Goal: Entertainment & Leisure: Browse casually

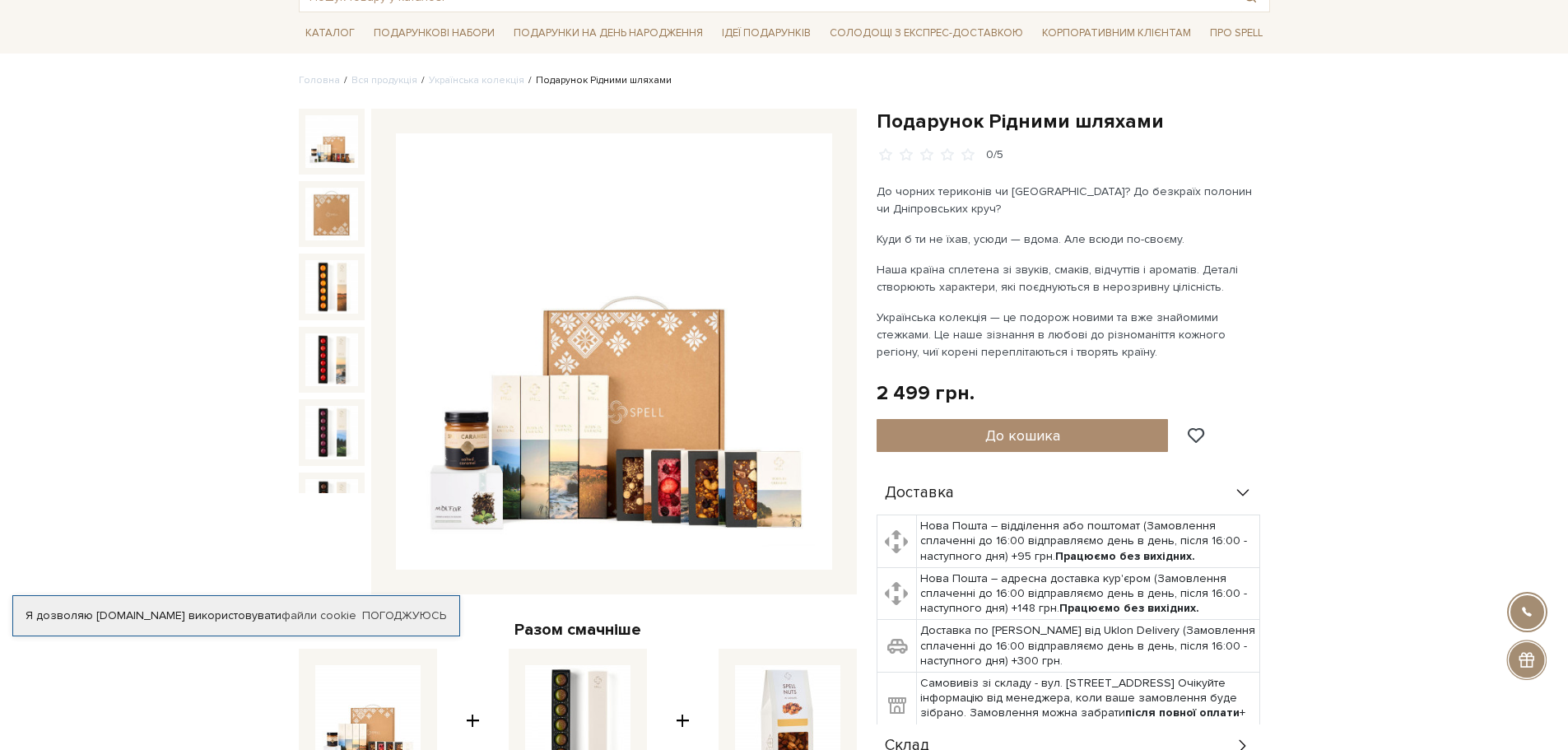
scroll to position [82, 0]
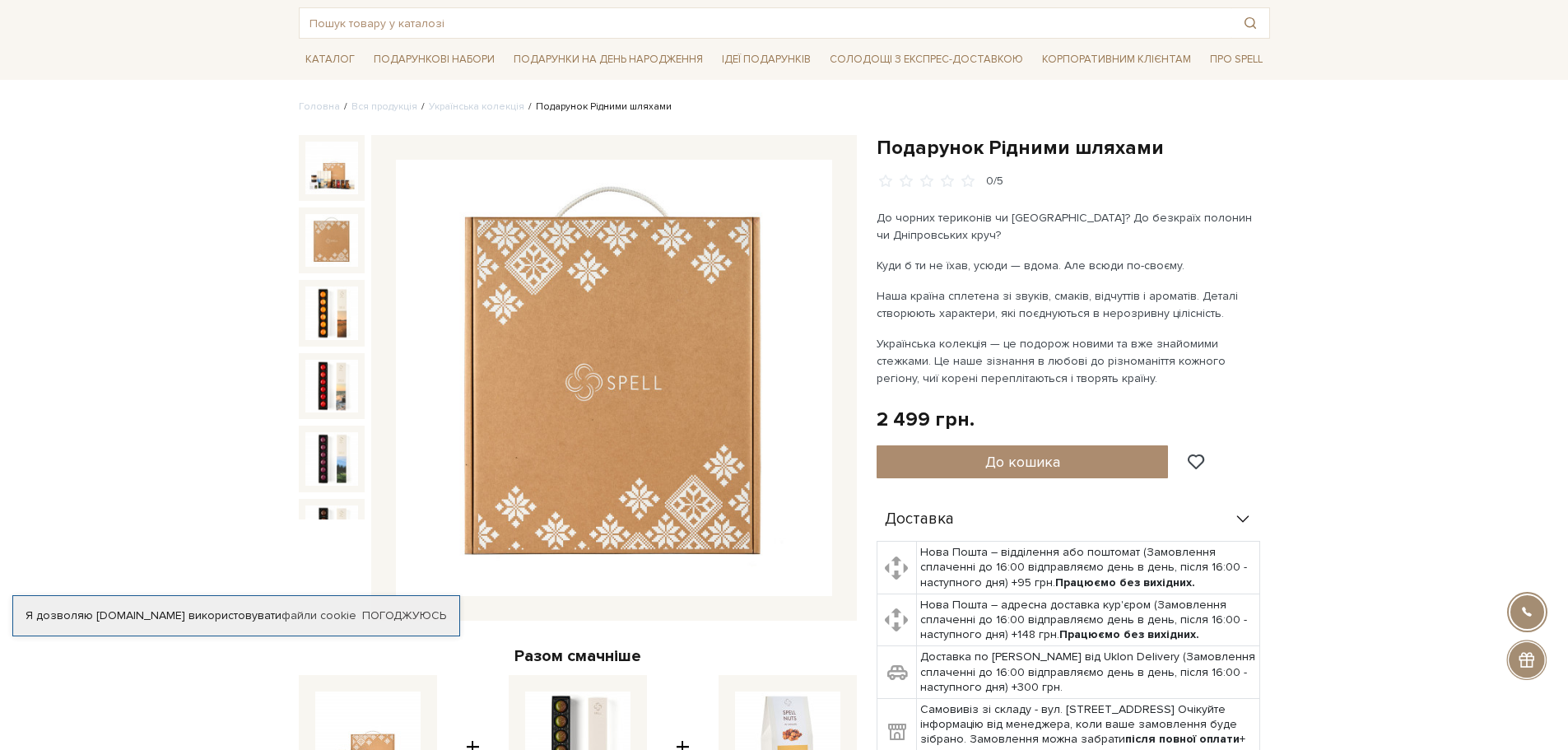
click at [324, 228] on img at bounding box center [331, 241] width 52 height 52
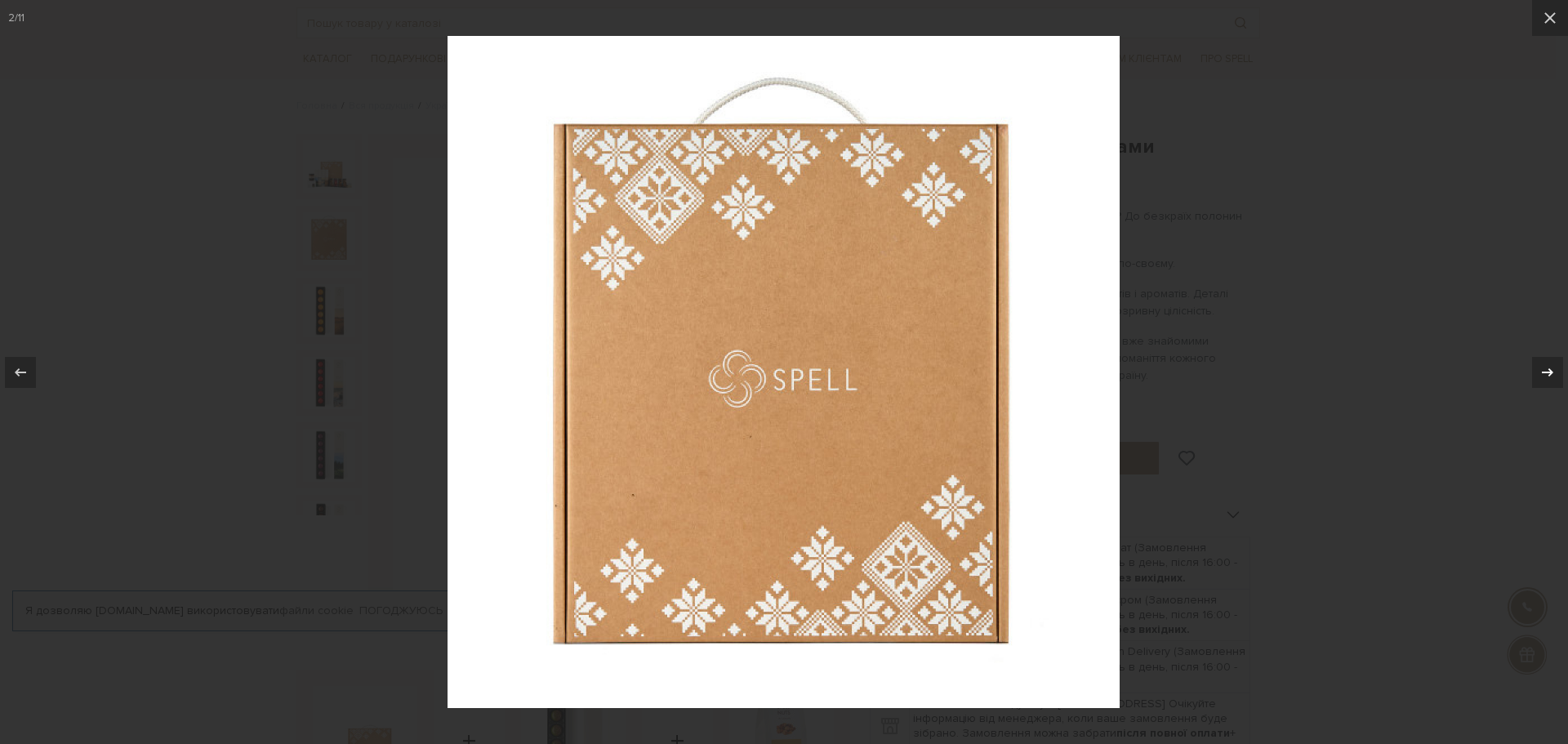
click at [1551, 378] on icon at bounding box center [1548, 372] width 20 height 20
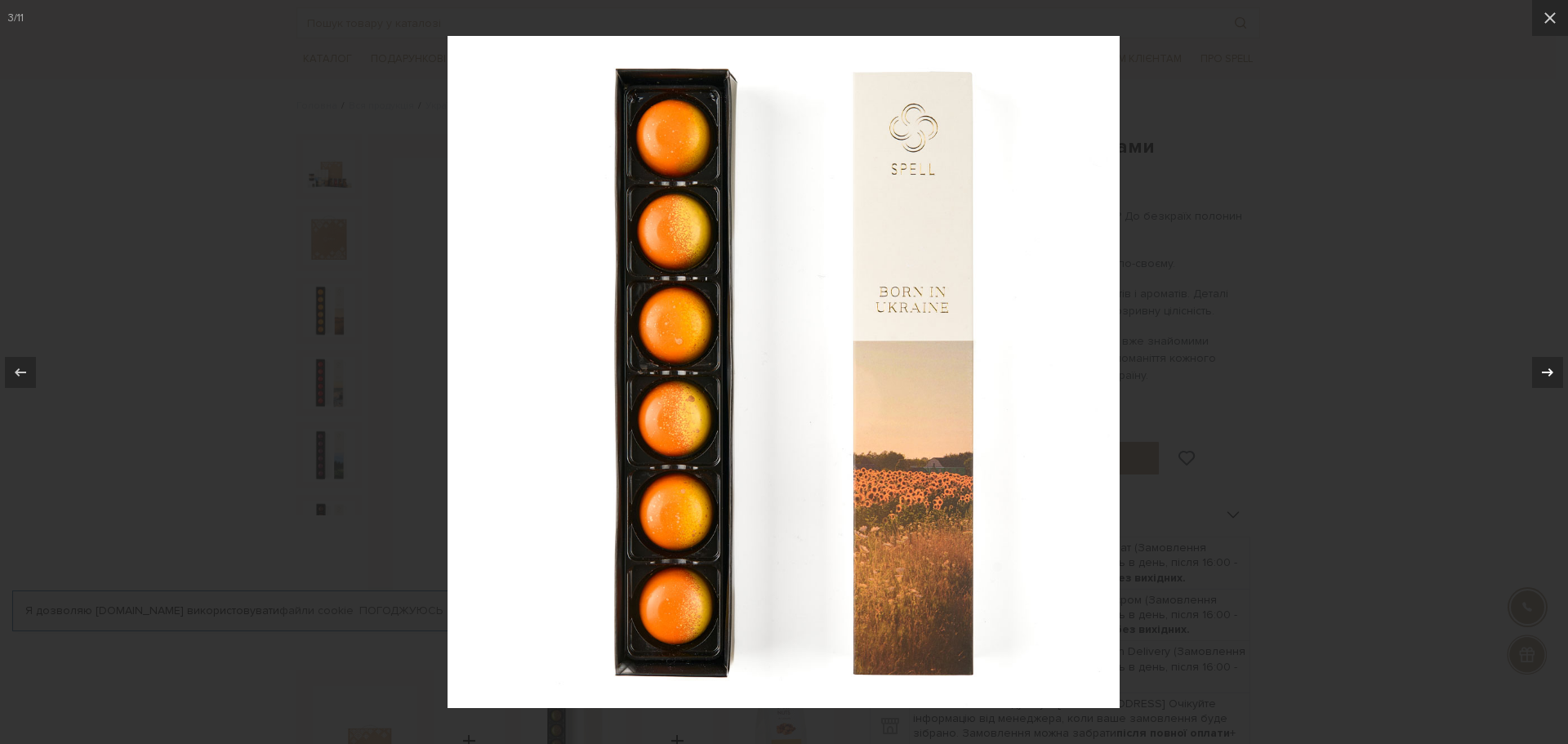
click at [1551, 378] on icon at bounding box center [1548, 372] width 20 height 20
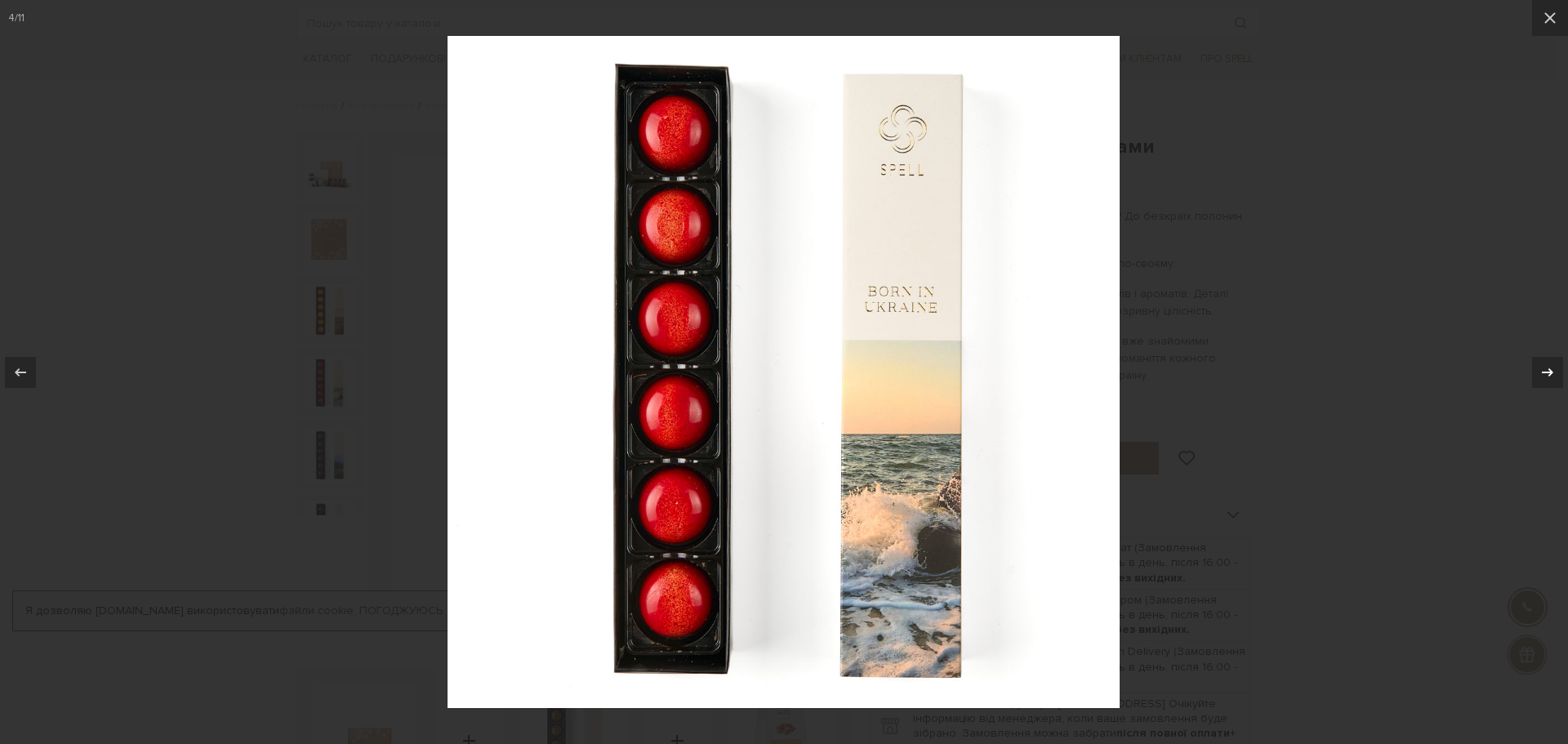
click at [1551, 378] on icon at bounding box center [1548, 372] width 20 height 20
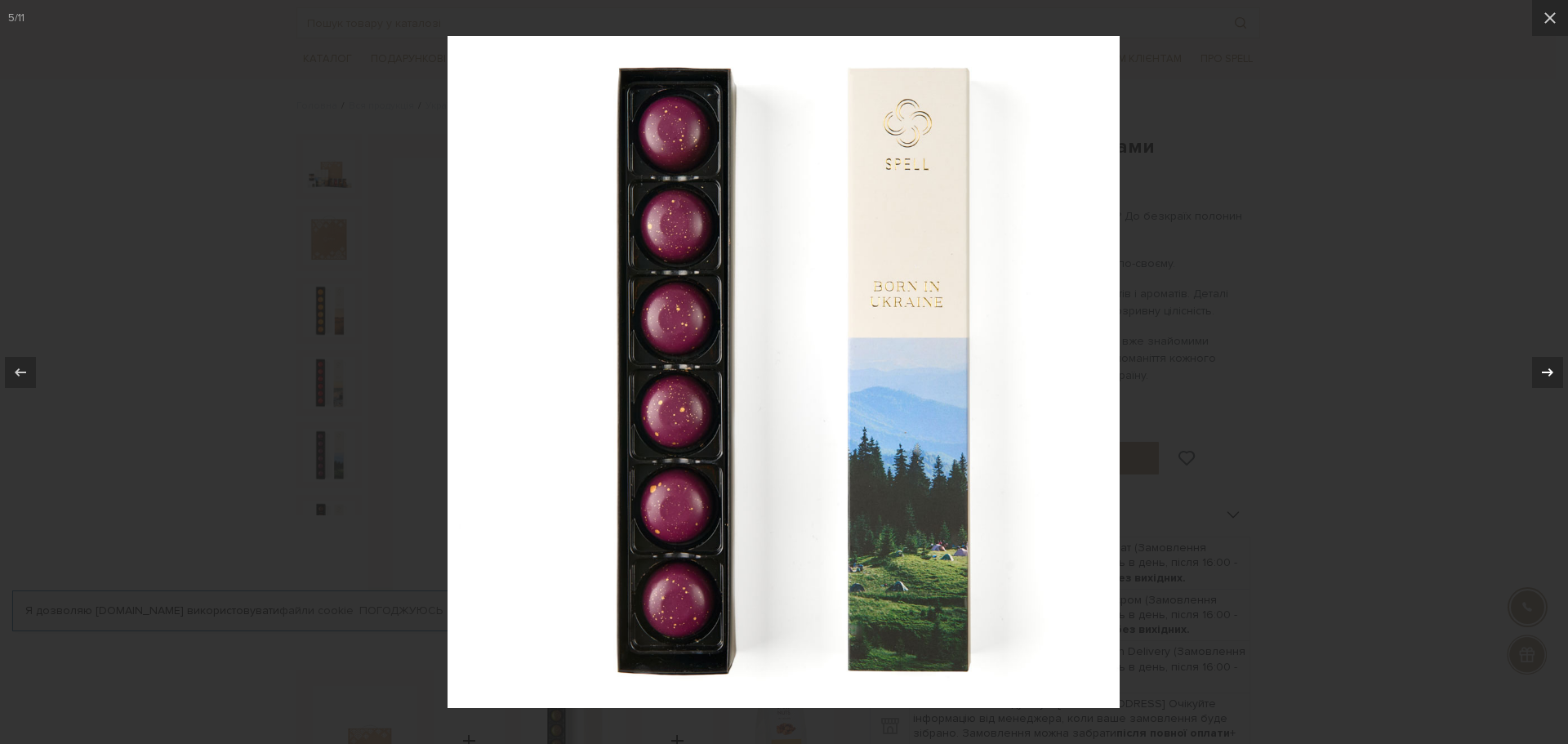
click at [1551, 378] on icon at bounding box center [1548, 372] width 20 height 20
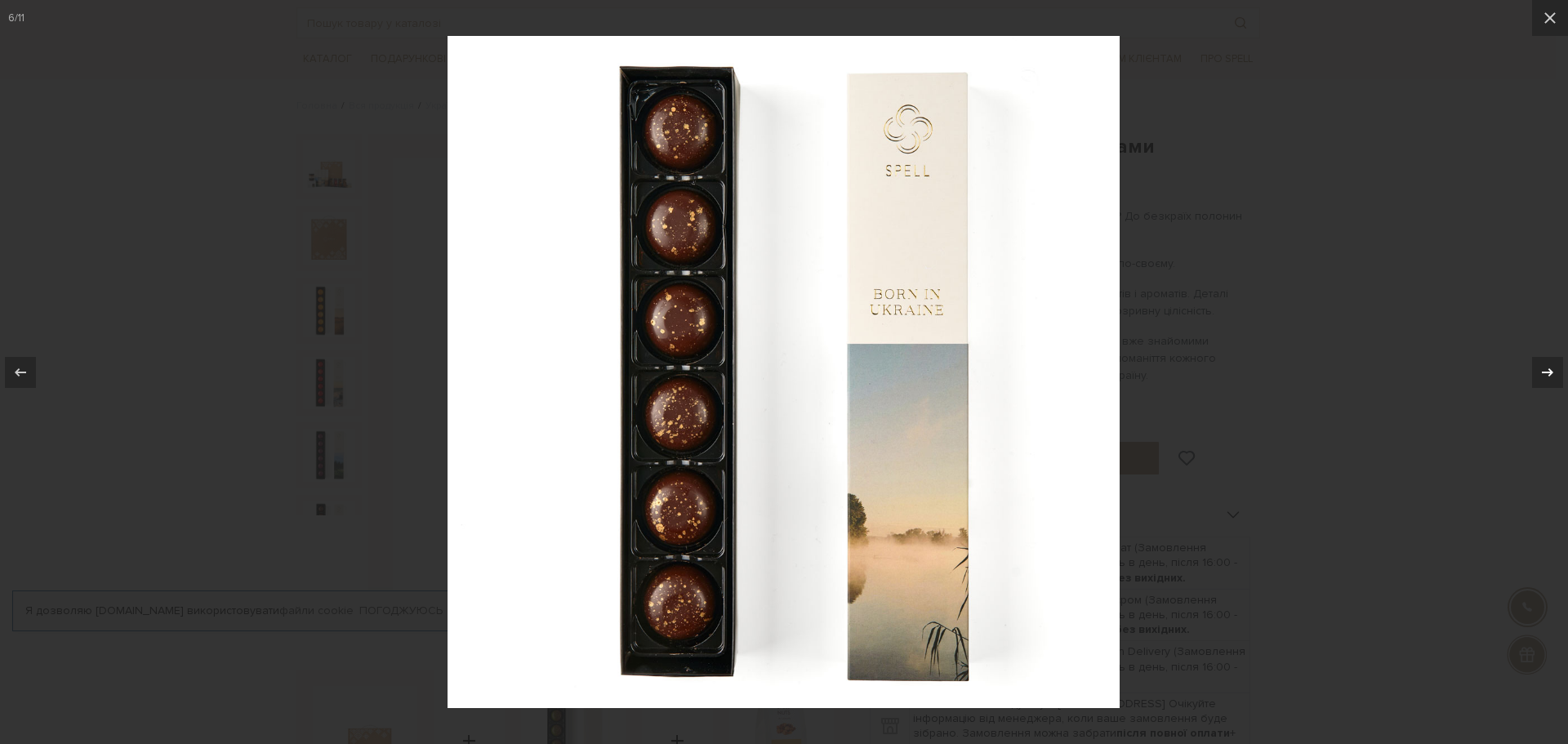
click at [1551, 378] on icon at bounding box center [1548, 372] width 20 height 20
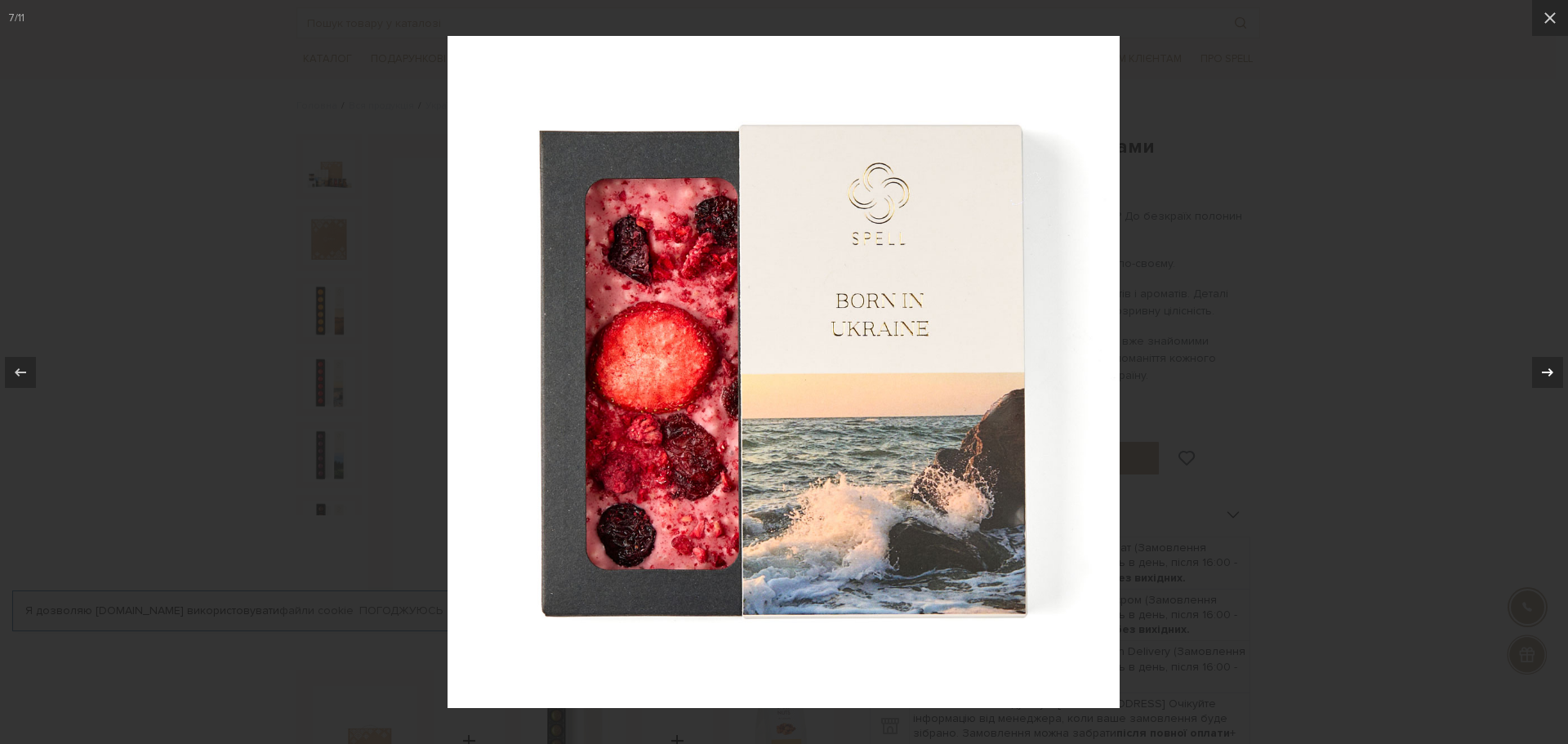
click at [1551, 378] on icon at bounding box center [1548, 372] width 20 height 20
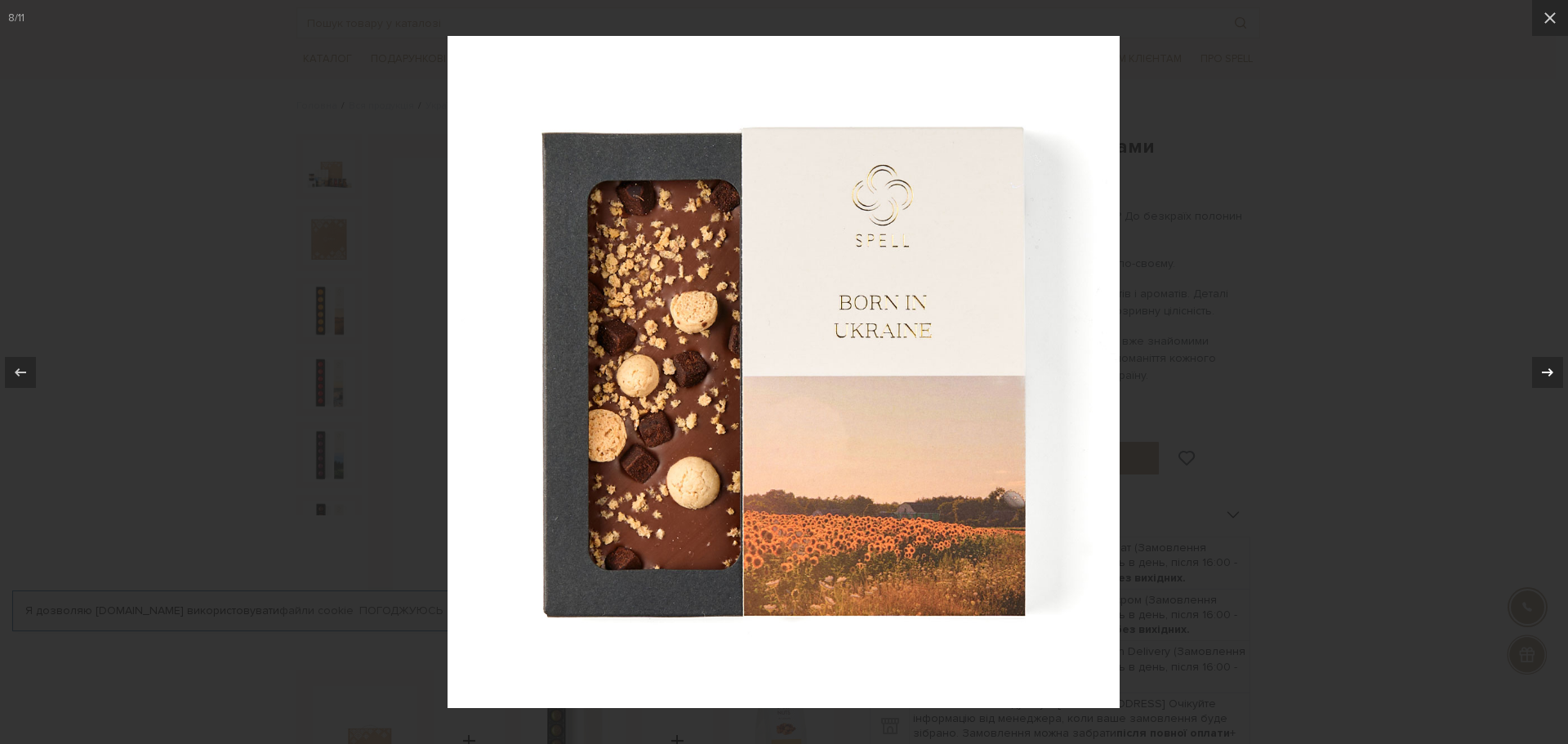
click at [1551, 378] on icon at bounding box center [1548, 372] width 20 height 20
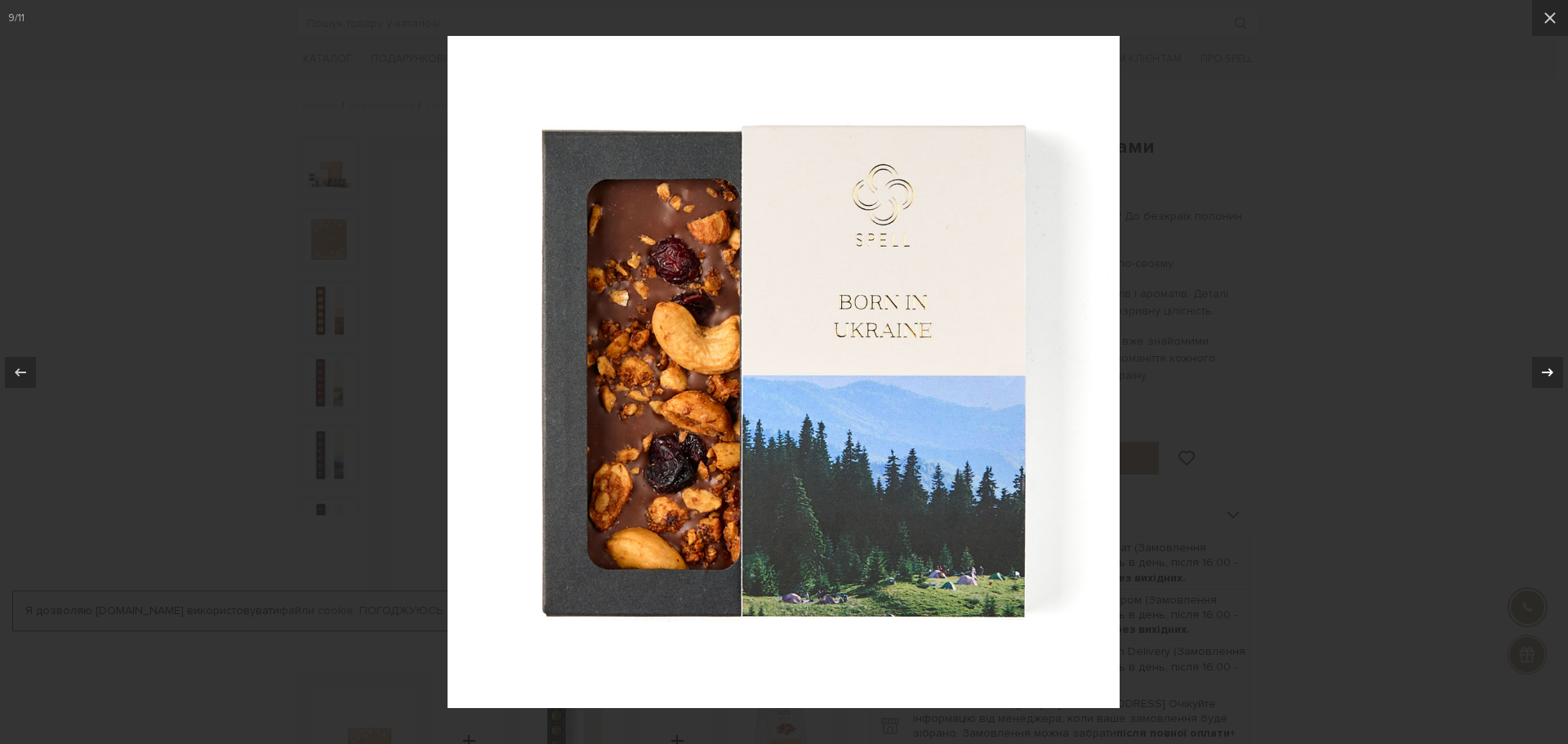
click at [1551, 378] on icon at bounding box center [1548, 372] width 20 height 20
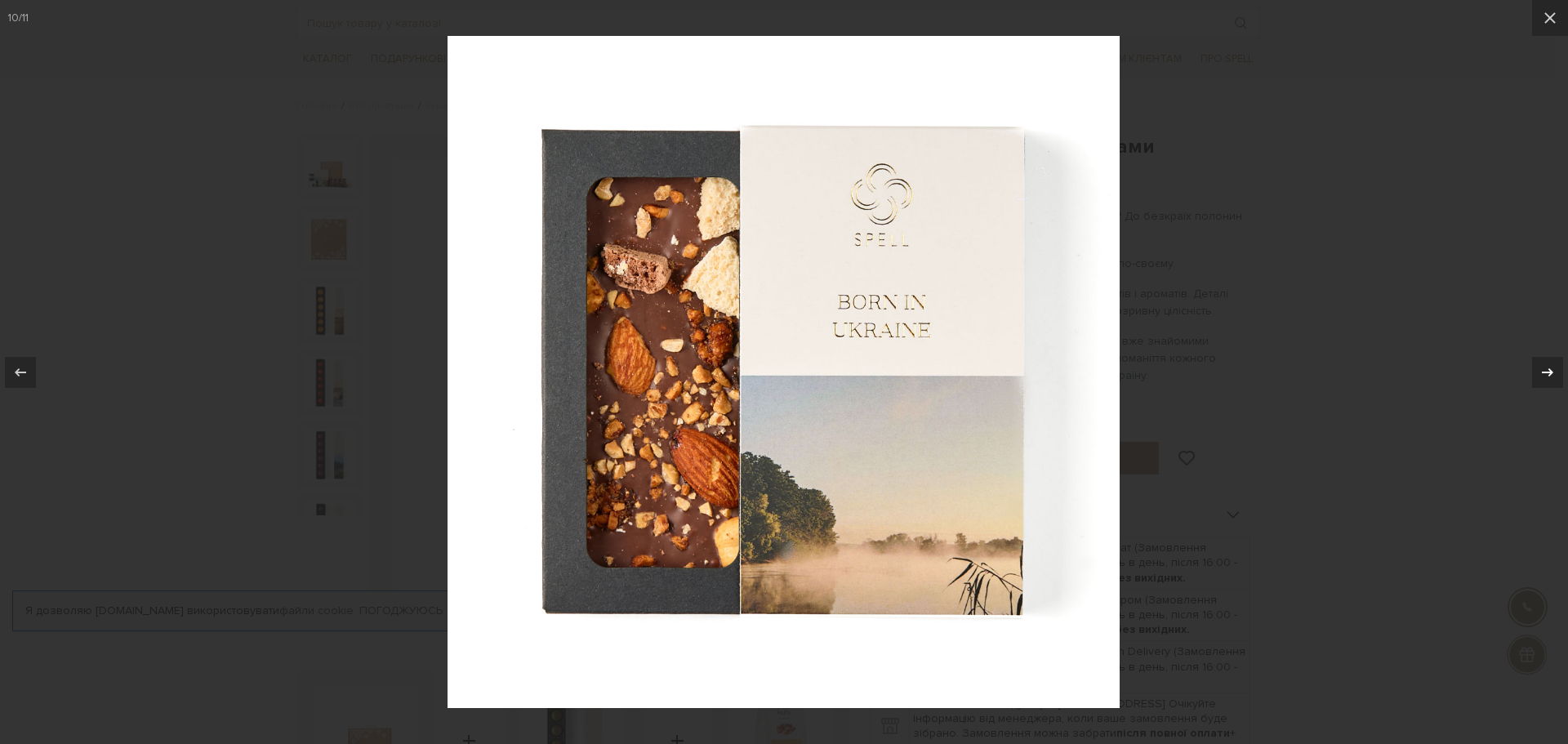
click at [1551, 378] on icon at bounding box center [1548, 372] width 20 height 20
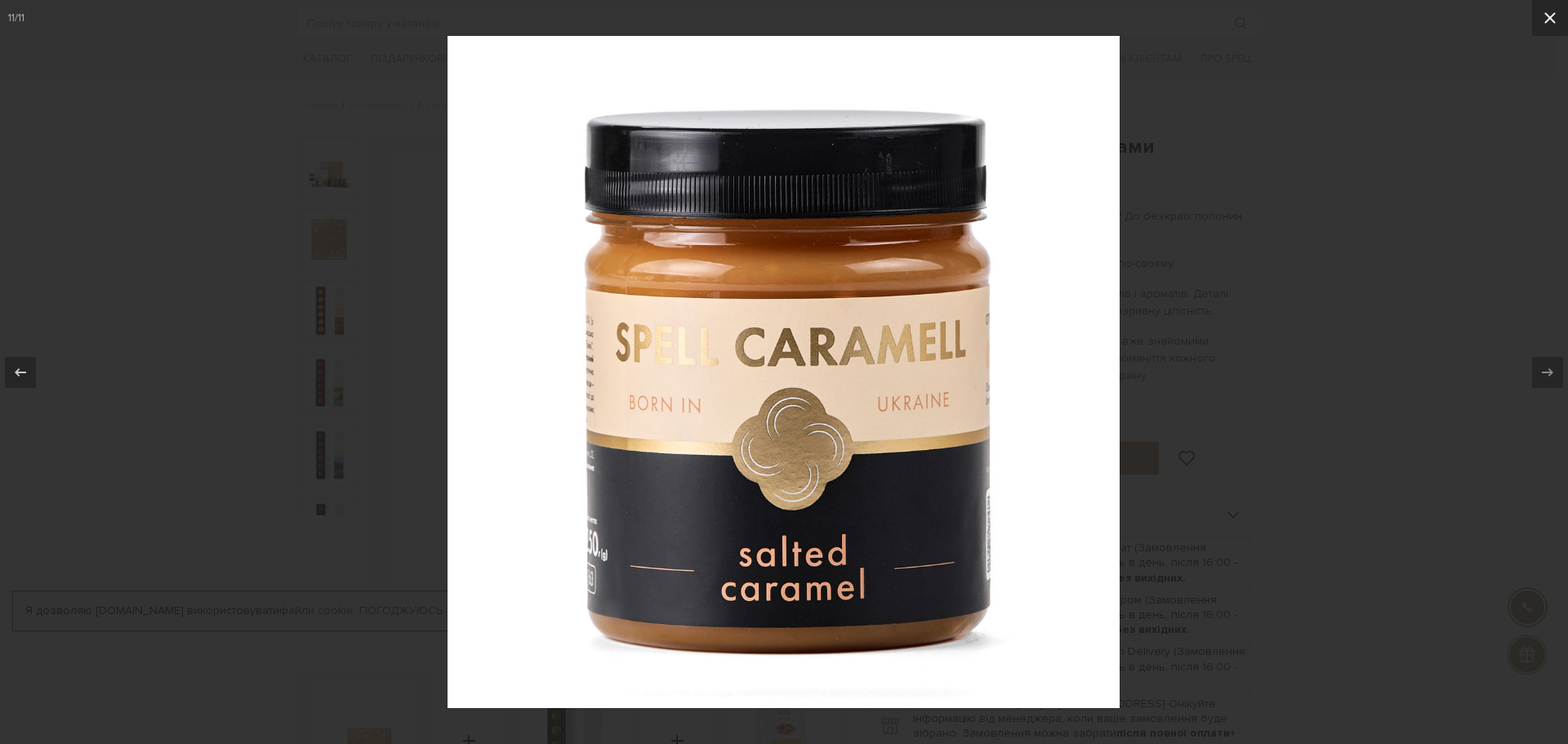
click at [1554, 31] on button at bounding box center [1549, 18] width 36 height 36
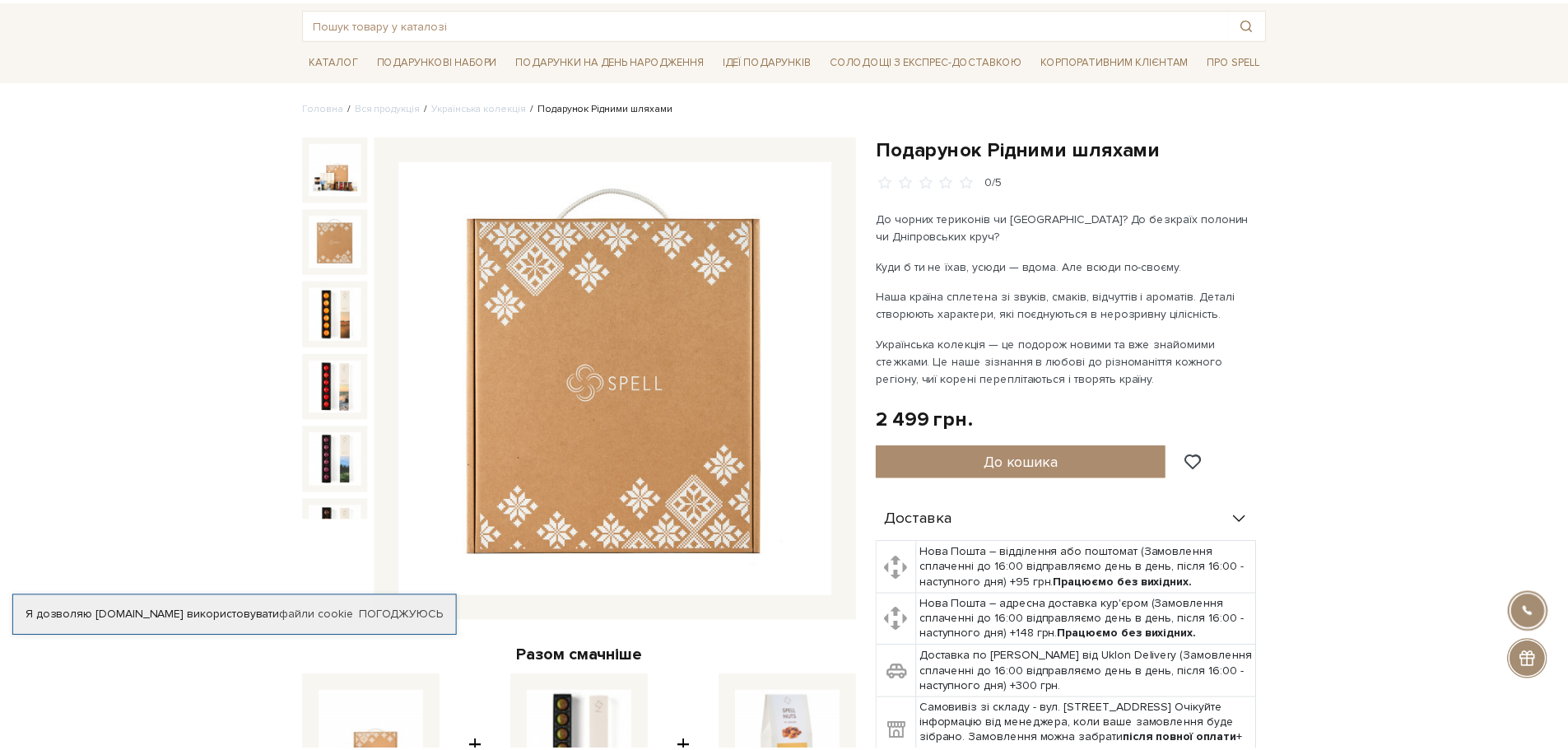
scroll to position [385, 0]
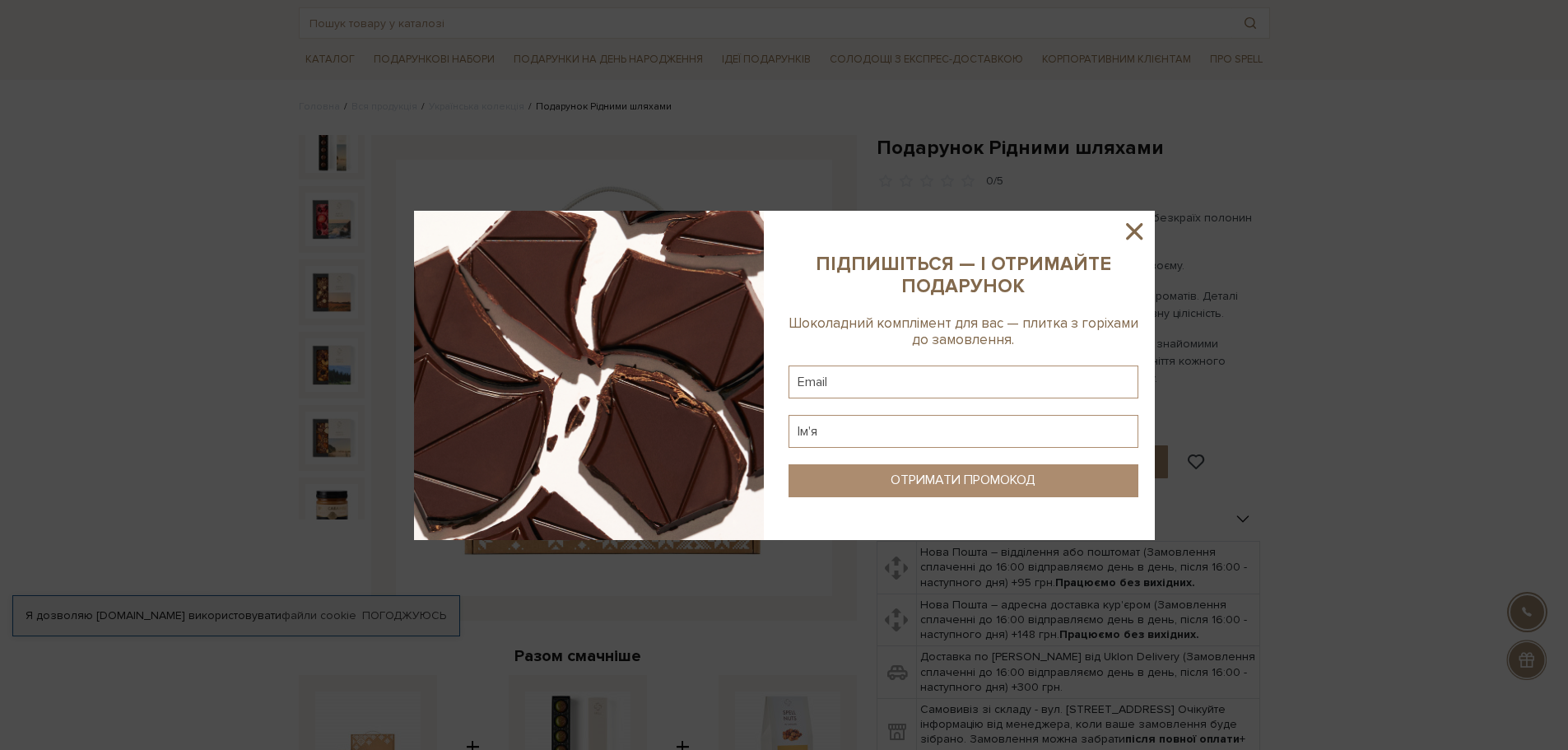
click at [1141, 234] on icon at bounding box center [1135, 231] width 28 height 28
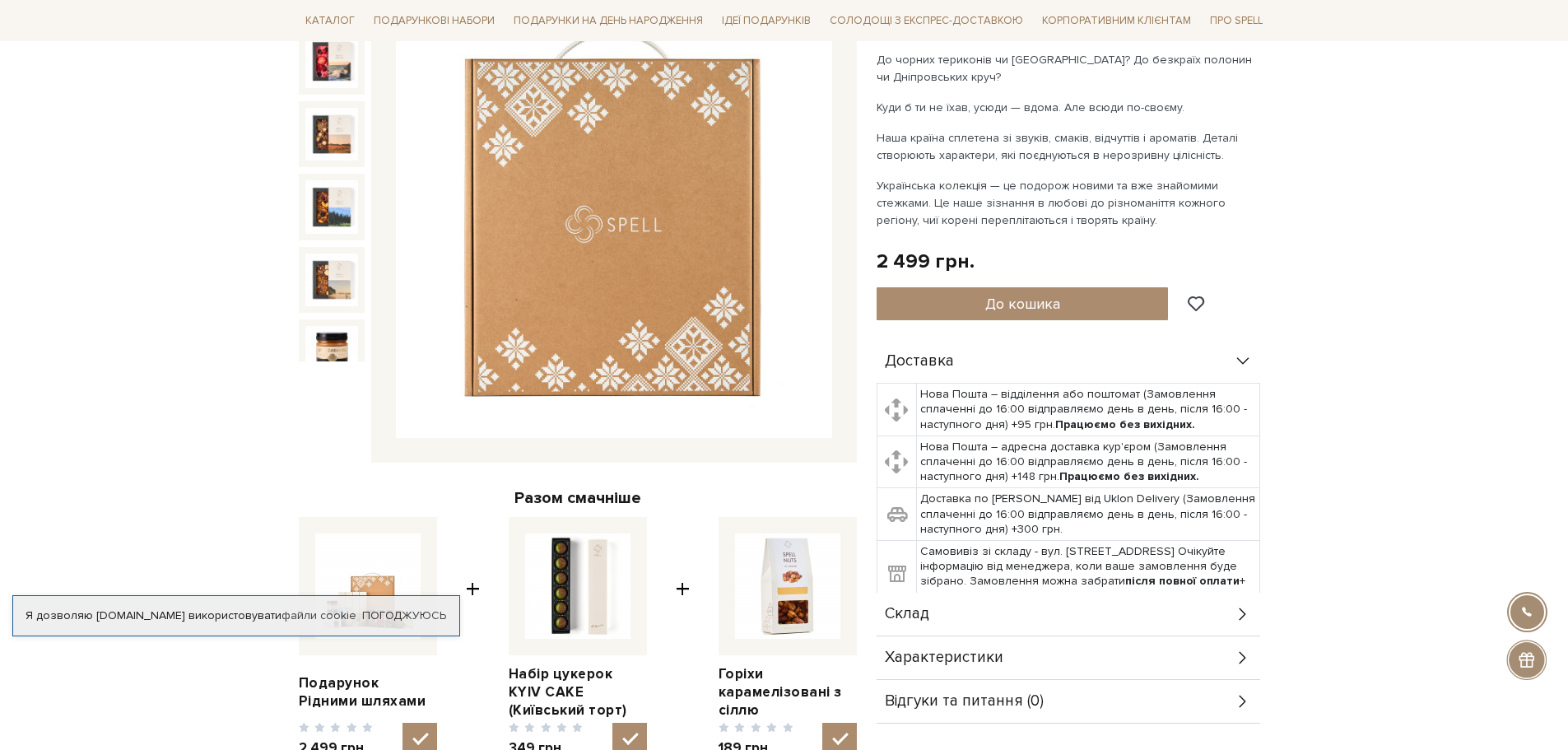
scroll to position [0, 0]
